Goal: Book appointment/travel/reservation

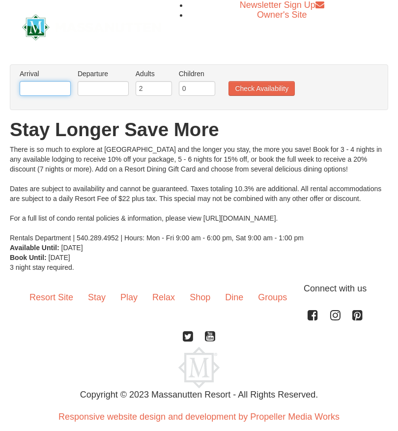
click at [54, 88] on input "text" at bounding box center [45, 88] width 51 height 15
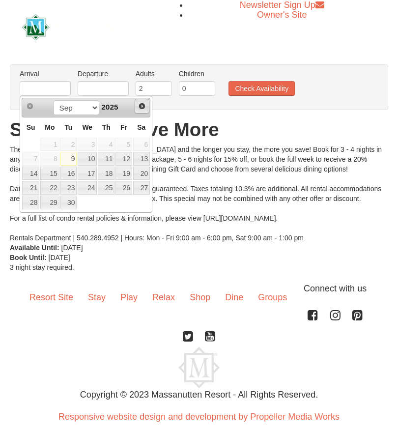
click at [137, 110] on link "Next" at bounding box center [142, 106] width 15 height 15
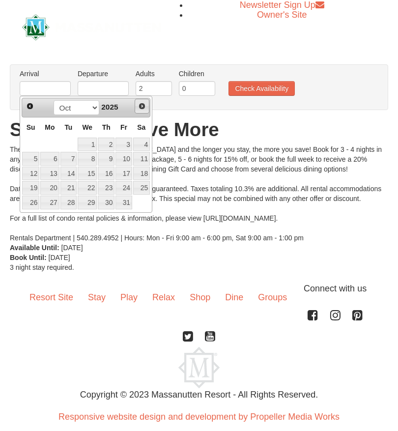
click at [138, 112] on link "Next" at bounding box center [142, 106] width 15 height 15
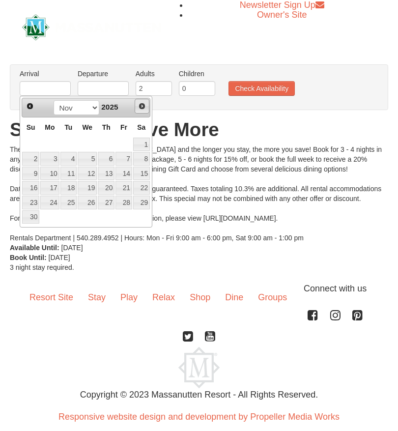
click at [141, 108] on span "Next" at bounding box center [142, 106] width 8 height 8
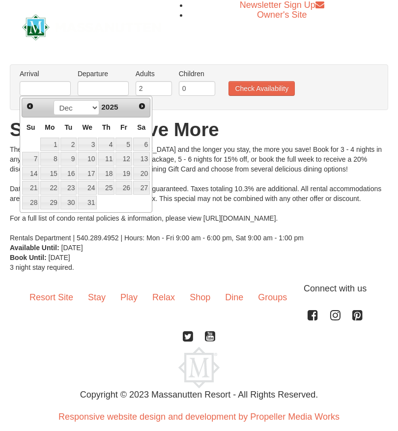
click at [68, 190] on link "23" at bounding box center [69, 188] width 17 height 14
type input "[DATE]"
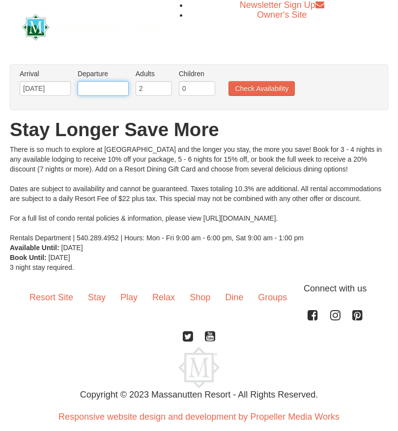
click at [119, 94] on input "text" at bounding box center [103, 88] width 51 height 15
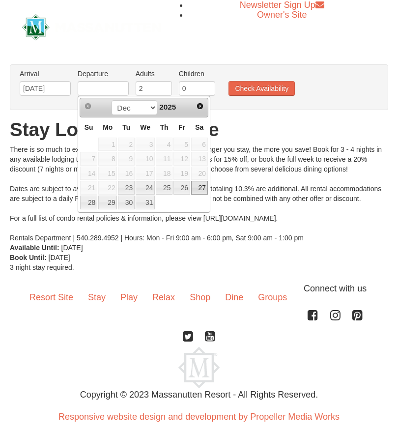
click at [199, 190] on link "27" at bounding box center [199, 188] width 17 height 14
type input "[DATE]"
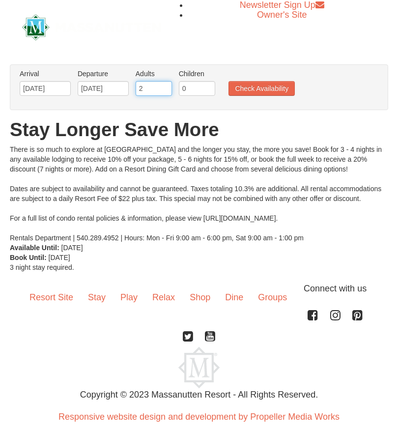
click at [158, 87] on input "2" at bounding box center [154, 88] width 36 height 15
type input "6"
click at [194, 91] on input "0" at bounding box center [197, 88] width 36 height 15
type input "4"
click at [268, 92] on button "Check Availability" at bounding box center [262, 88] width 66 height 15
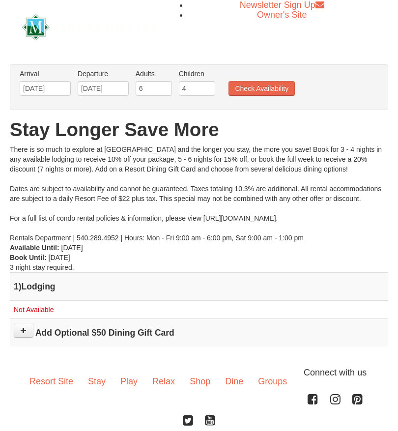
click at [276, 86] on button "Check Availability" at bounding box center [262, 88] width 66 height 15
click at [98, 387] on link "Stay" at bounding box center [97, 381] width 32 height 31
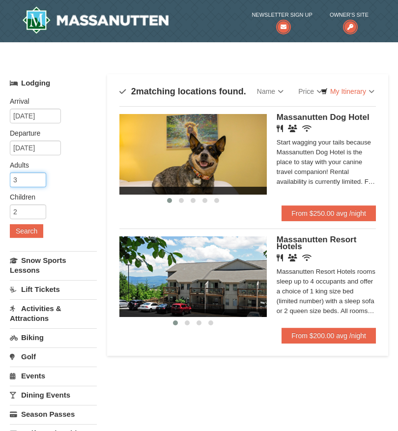
click at [27, 183] on input "3" at bounding box center [28, 180] width 36 height 15
type input "3"
type input "4"
click at [27, 232] on button "Search" at bounding box center [26, 231] width 33 height 14
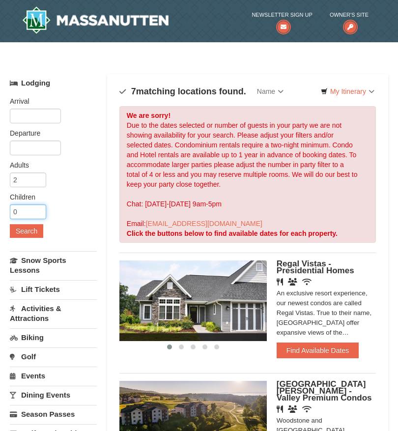
click at [29, 214] on input "0" at bounding box center [28, 212] width 36 height 15
type input "3"
click at [38, 181] on input "2" at bounding box center [28, 180] width 36 height 15
type input "3"
click at [28, 228] on button "Search" at bounding box center [26, 231] width 33 height 14
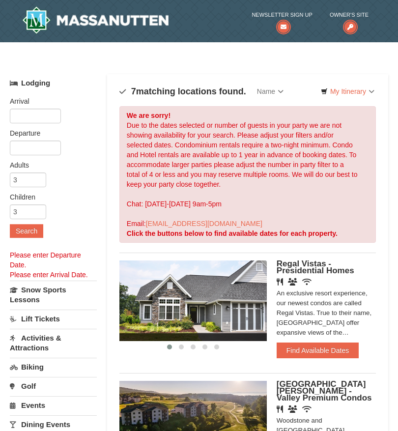
click at [31, 234] on button "Search" at bounding box center [26, 231] width 33 height 14
